Goal: Check status: Check status

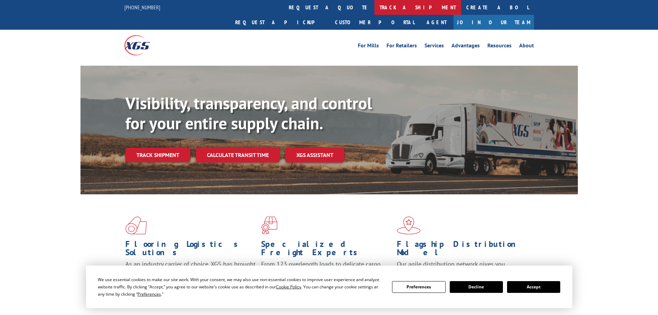
click at [374, 6] on link "track a shipment" at bounding box center [417, 7] width 87 height 15
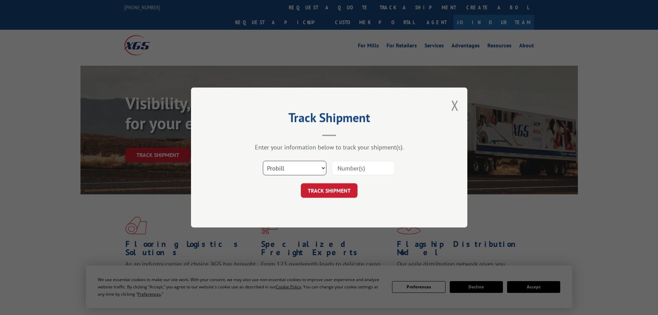
click at [291, 167] on select "Select category... Probill BOL PO" at bounding box center [295, 168] width 64 height 15
select select "bol"
click at [263, 161] on select "Select category... Probill BOL PO" at bounding box center [295, 168] width 64 height 15
paste input "6011087"
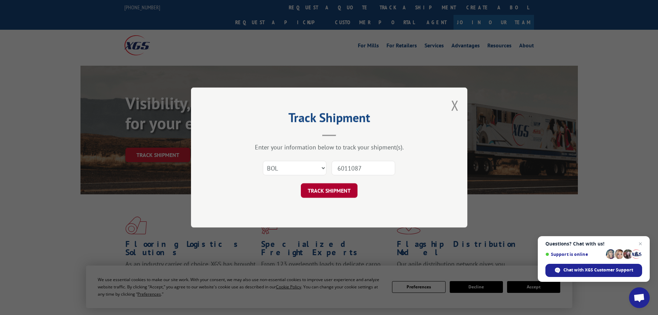
type input "6011087"
click at [320, 189] on button "TRACK SHIPMENT" at bounding box center [329, 190] width 57 height 15
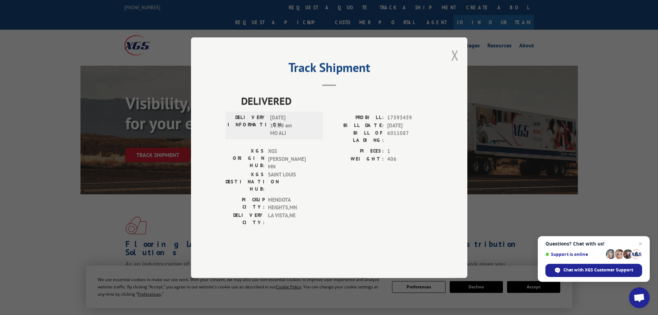
click at [452, 64] on button "Close modal" at bounding box center [455, 55] width 8 height 18
